Goal: Entertainment & Leisure: Browse casually

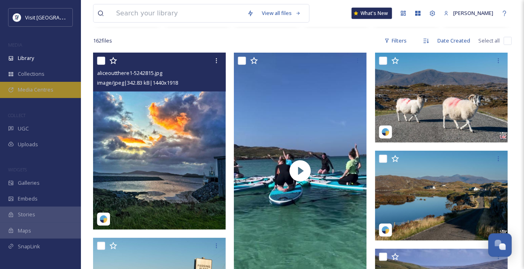
scroll to position [147, 0]
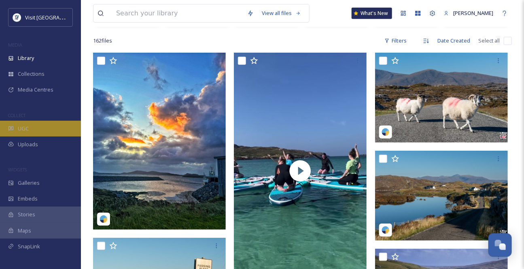
click at [25, 132] on span "UGC" at bounding box center [23, 129] width 11 height 8
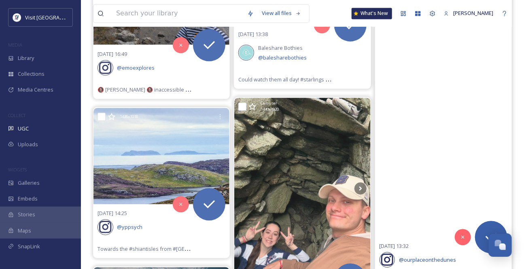
scroll to position [1802, 0]
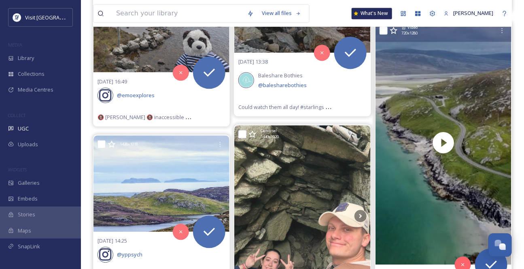
click at [397, 42] on div "Video 720 x 1280" at bounding box center [443, 31] width 136 height 21
click at [394, 34] on icon at bounding box center [394, 30] width 8 height 8
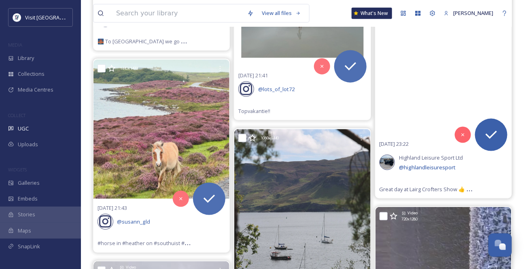
scroll to position [2611, 0]
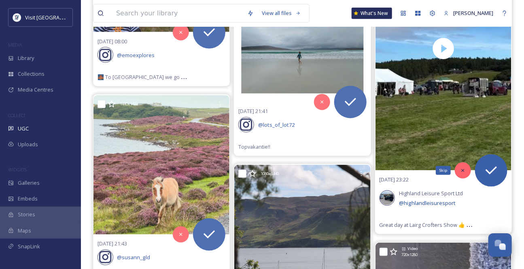
click at [461, 178] on div "Skip" at bounding box center [463, 170] width 16 height 16
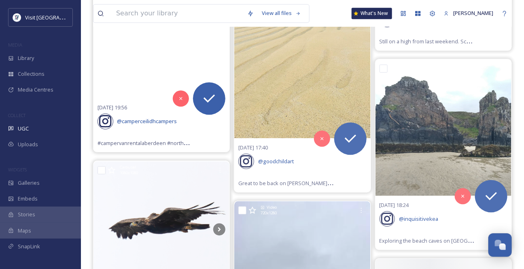
scroll to position [3015, 0]
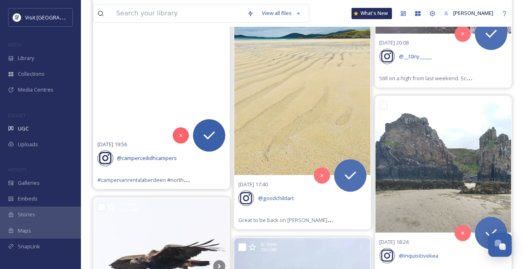
click at [156, 129] on video "#campervanrentalaberdeen #northuist #northuistdistillery #northuistbeach #weste…" at bounding box center [161, 13] width 136 height 243
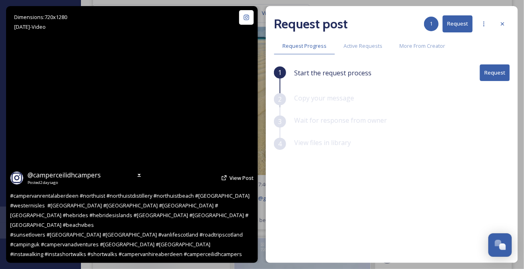
click at [147, 110] on video "#campervanrentalaberdeen #northuist #northuistdistillery #northuistbeach #weste…" at bounding box center [132, 134] width 144 height 256
click at [131, 133] on div "Dimensions: 720 x 1280 Aug 23 - Video @ camperceilidhcampers Posted 2 days ago …" at bounding box center [132, 134] width 252 height 256
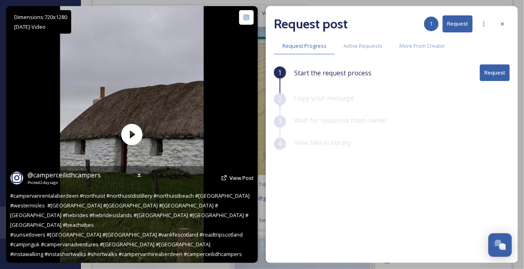
click at [131, 166] on div "@ camperceilidhcampers Posted 2 days ago View Post #campervanrentalaberdeen #no…" at bounding box center [132, 214] width 252 height 97
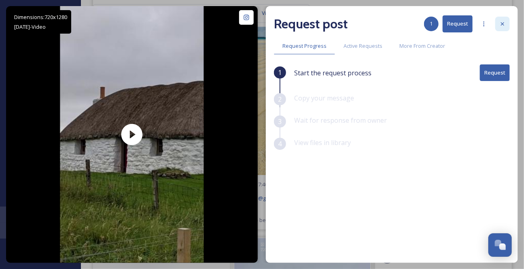
click at [504, 25] on icon at bounding box center [502, 24] width 6 height 6
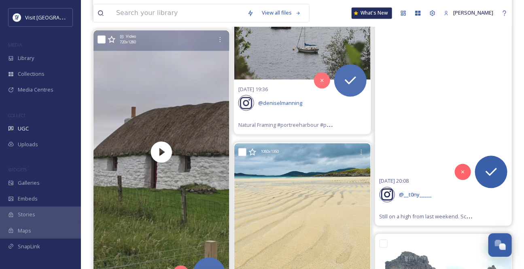
scroll to position [2868, 0]
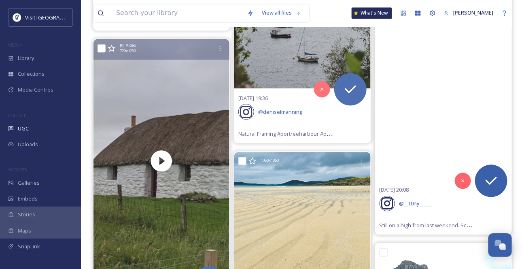
click at [449, 160] on video "Still on a high from last weekend. Scotland is just amazing 😍🏴󠁧󠁢󠁳󠁣󠁴󠁿\a\a#outerh…" at bounding box center [443, 59] width 136 height 243
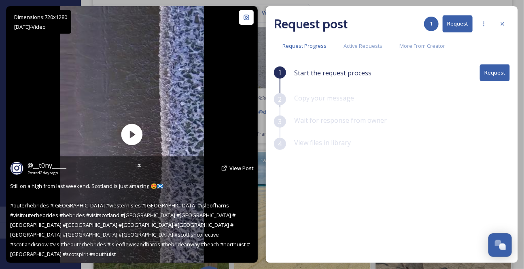
click at [136, 156] on div "@ __t0ny_____ Posted 2 days ago View Post Still on a high from last weekend. Sc…" at bounding box center [132, 209] width 252 height 106
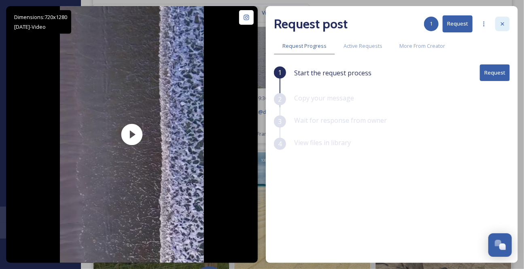
click at [504, 25] on icon at bounding box center [502, 24] width 6 height 6
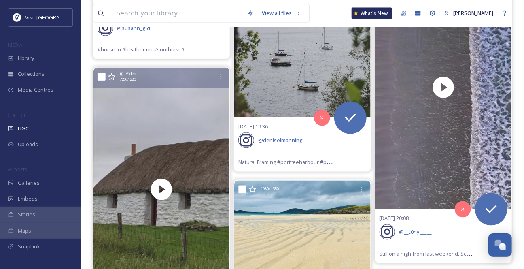
scroll to position [2832, 0]
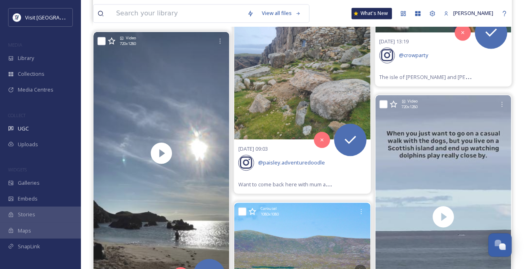
scroll to position [4008, 0]
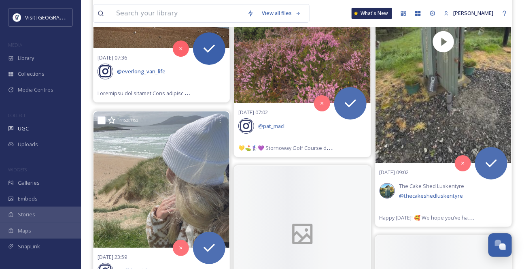
scroll to position [4560, 0]
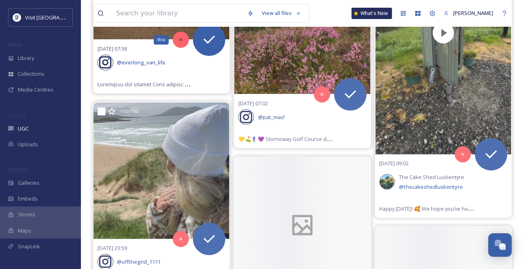
click at [176, 48] on div "Skip" at bounding box center [181, 40] width 16 height 16
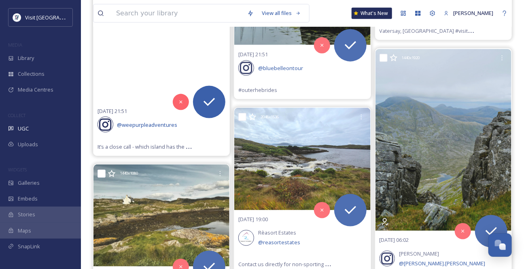
scroll to position [4928, 0]
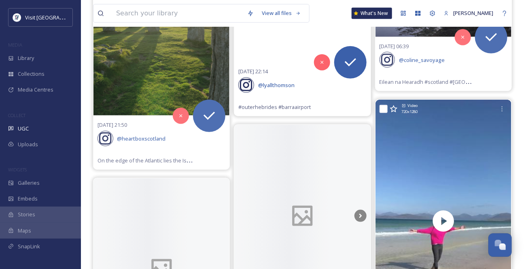
scroll to position [7171, 0]
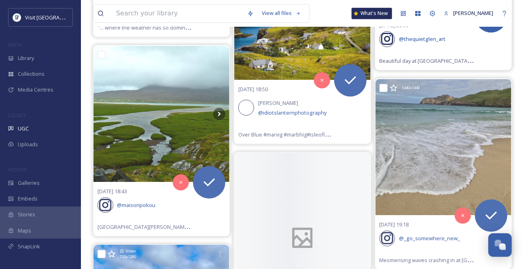
scroll to position [7796, 0]
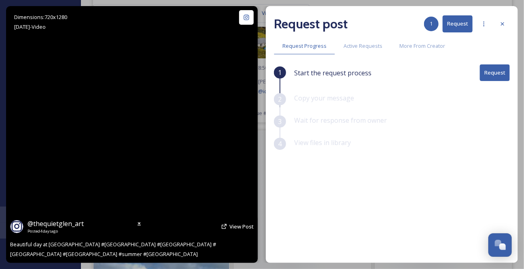
click at [135, 135] on video "Beautiful day at Huisinis Beach #Huisinis #beach #isleofharris #scotland #outer…" at bounding box center [132, 134] width 144 height 256
click at [127, 137] on video "Beautiful day at Huisinis Beach #Huisinis #beach #isleofharris #scotland #outer…" at bounding box center [132, 134] width 144 height 256
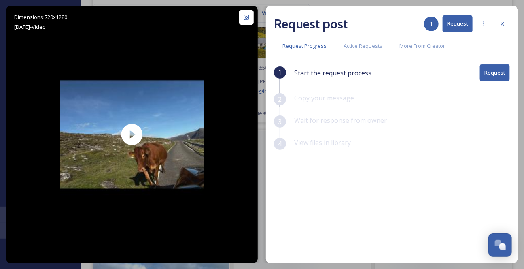
click at [503, 24] on icon at bounding box center [502, 24] width 6 height 6
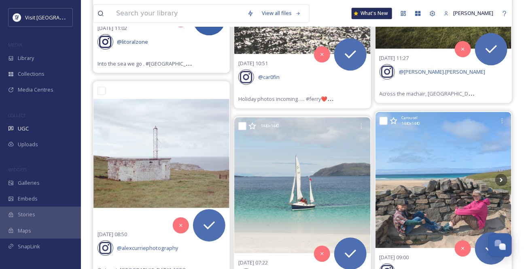
scroll to position [8789, 0]
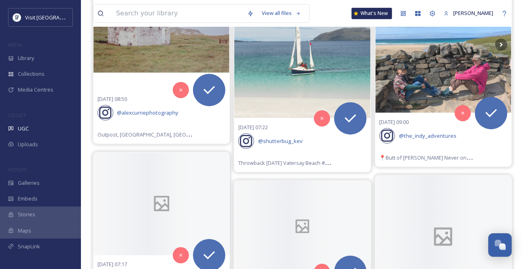
scroll to position [8936, 0]
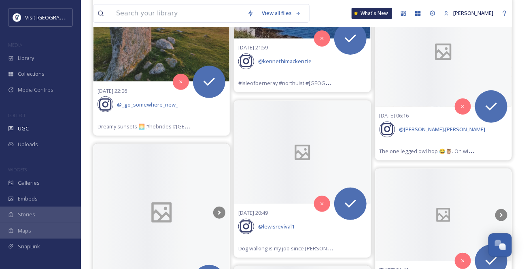
scroll to position [9304, 0]
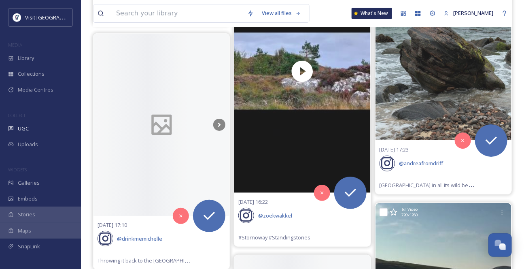
scroll to position [10297, 0]
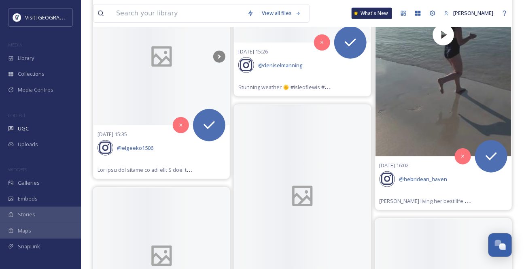
scroll to position [10628, 0]
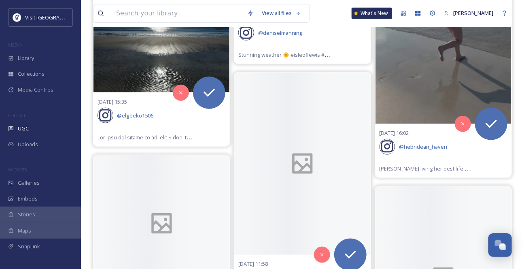
scroll to position [10665, 0]
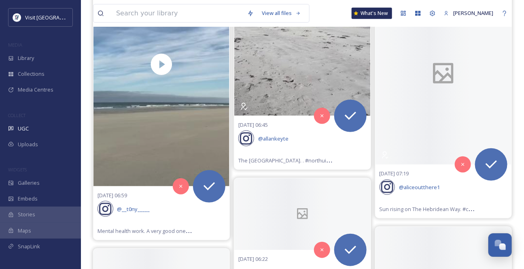
scroll to position [11694, 0]
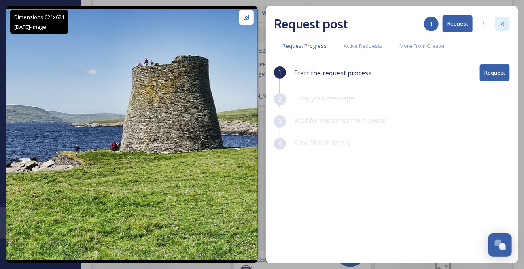
click at [502, 23] on icon at bounding box center [502, 24] width 6 height 6
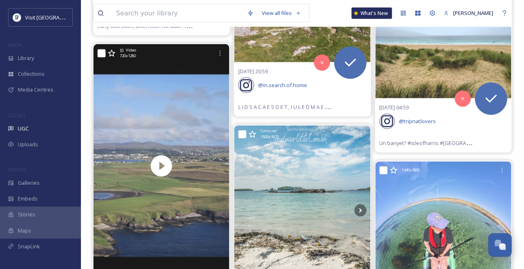
scroll to position [12062, 0]
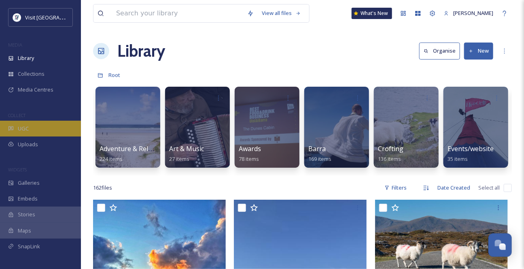
click at [25, 132] on span "UGC" at bounding box center [23, 129] width 11 height 8
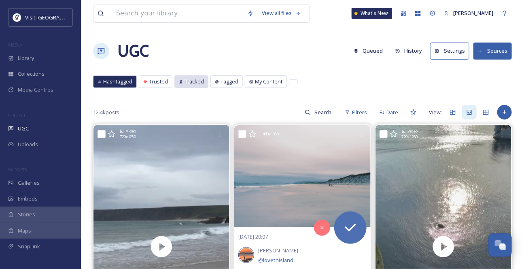
click at [204, 85] on span "Tracked" at bounding box center [193, 82] width 19 height 8
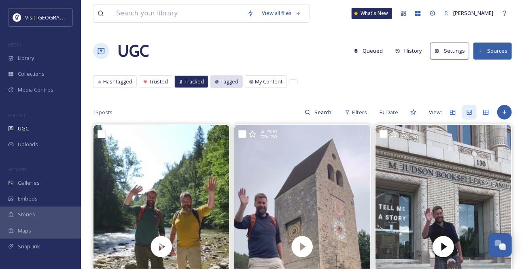
click at [238, 85] on span "Tagged" at bounding box center [229, 82] width 18 height 8
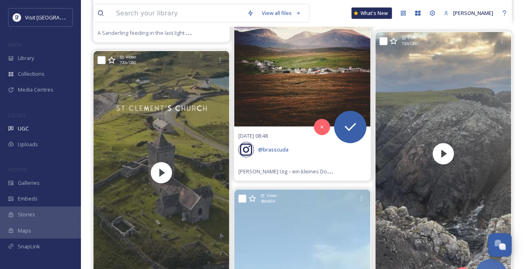
scroll to position [588, 0]
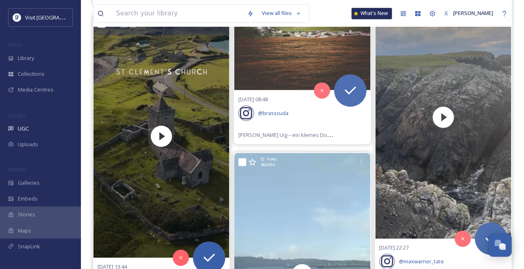
click at [113, 28] on icon at bounding box center [112, 23] width 8 height 8
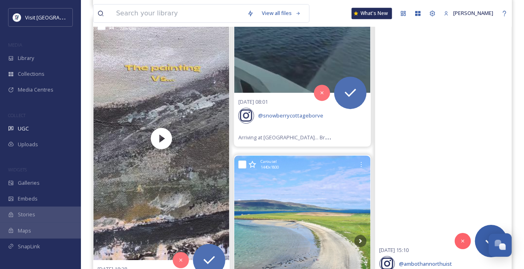
scroll to position [882, 0]
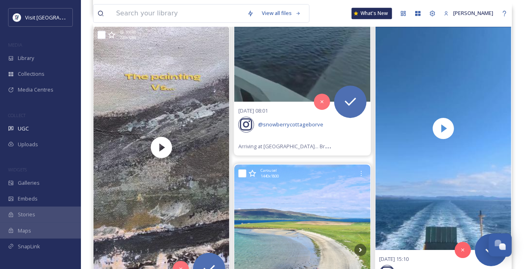
click at [395, 20] on icon at bounding box center [394, 16] width 8 height 8
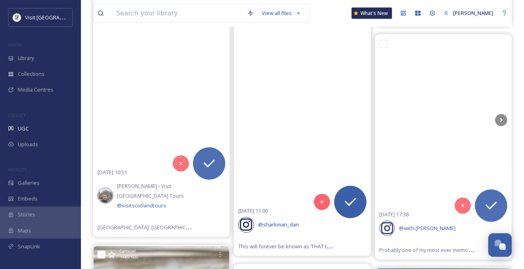
scroll to position [2684, 0]
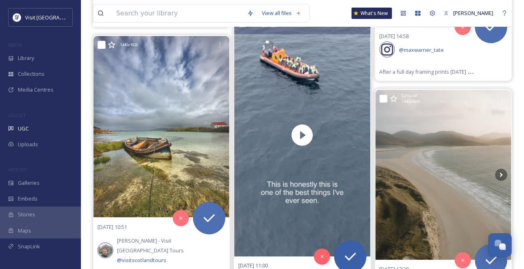
click at [252, 27] on icon at bounding box center [252, 23] width 8 height 8
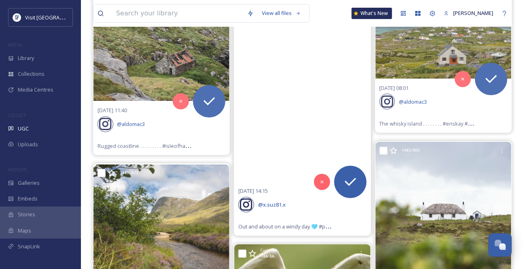
scroll to position [3273, 0]
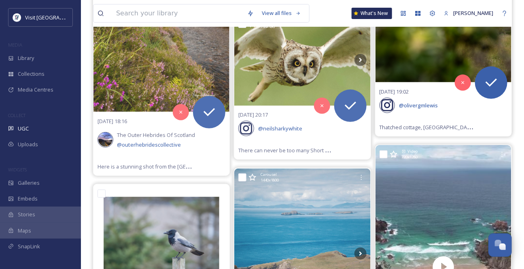
scroll to position [3530, 0]
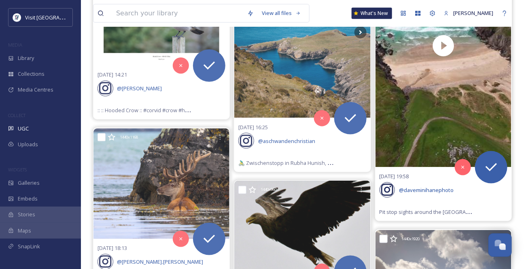
scroll to position [3751, 0]
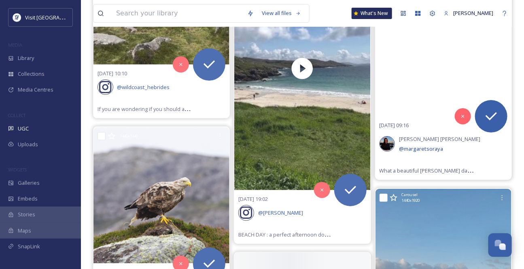
scroll to position [4523, 0]
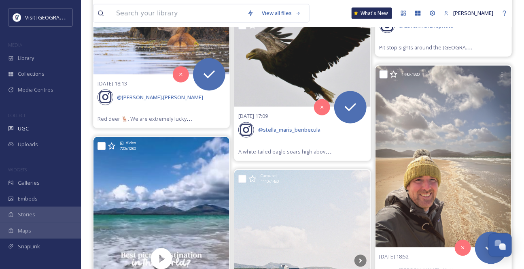
scroll to position [603, 0]
